Goal: Information Seeking & Learning: Learn about a topic

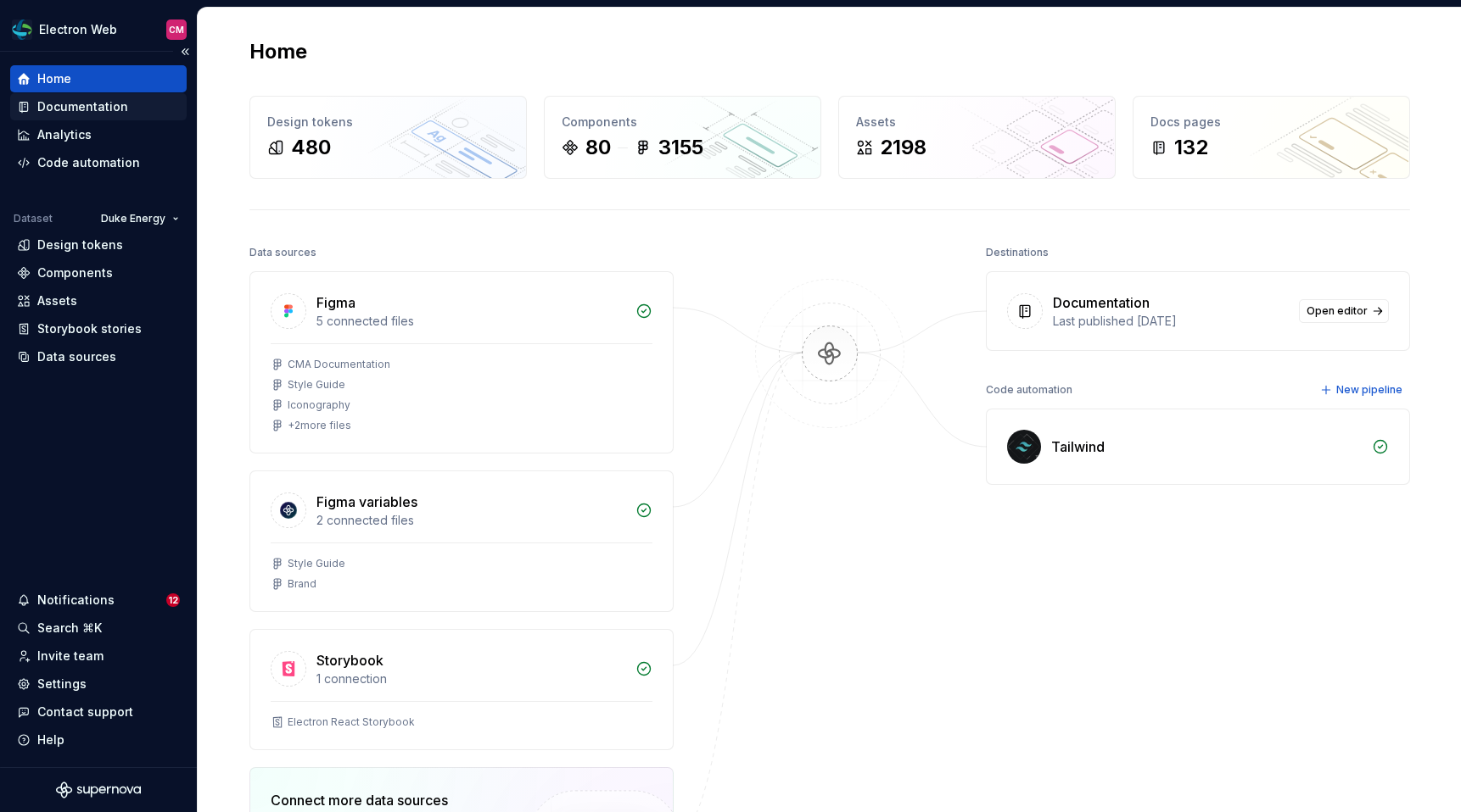
click at [93, 107] on div "Documentation" at bounding box center [83, 107] width 91 height 17
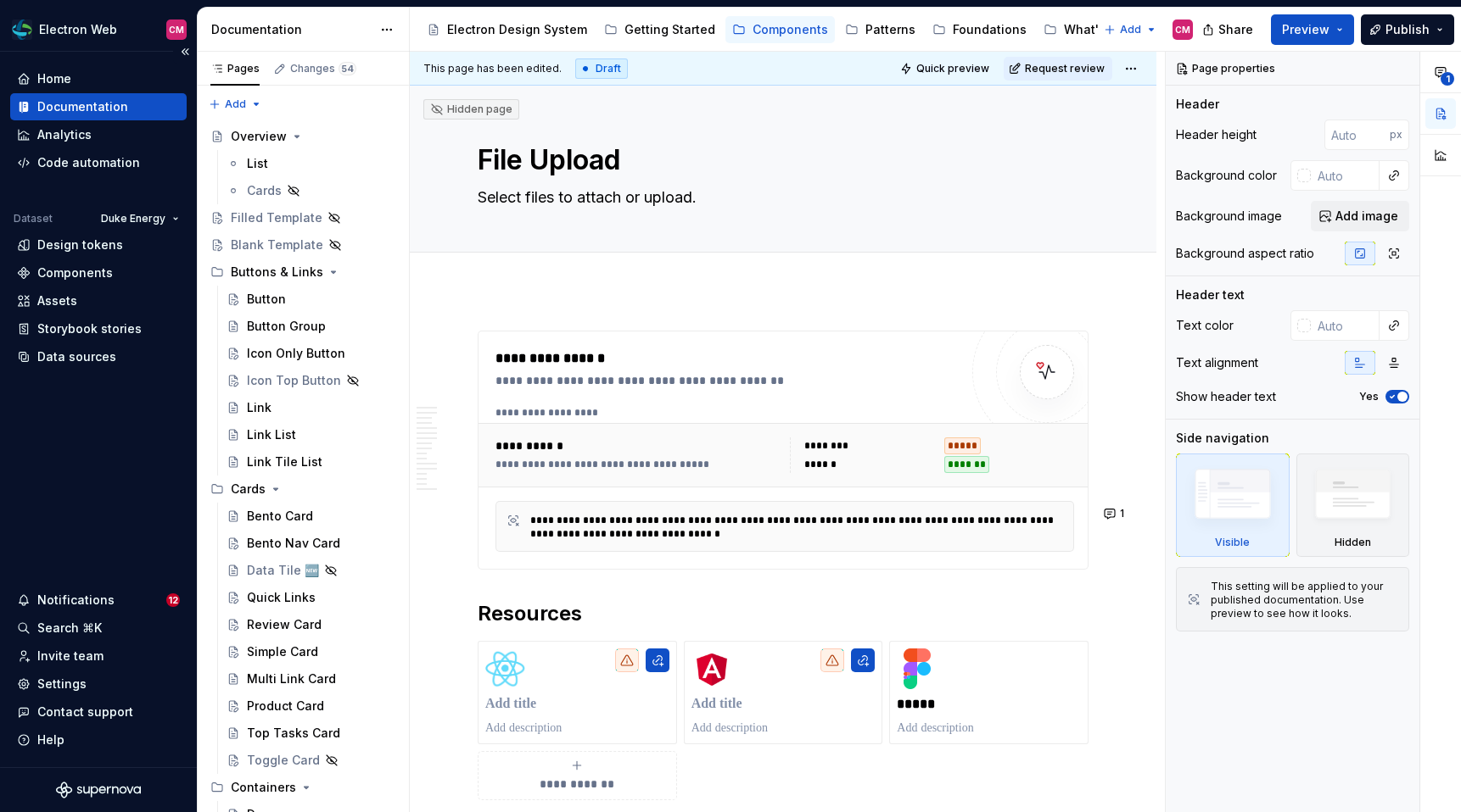
type textarea "*"
